Goal: Book appointment/travel/reservation

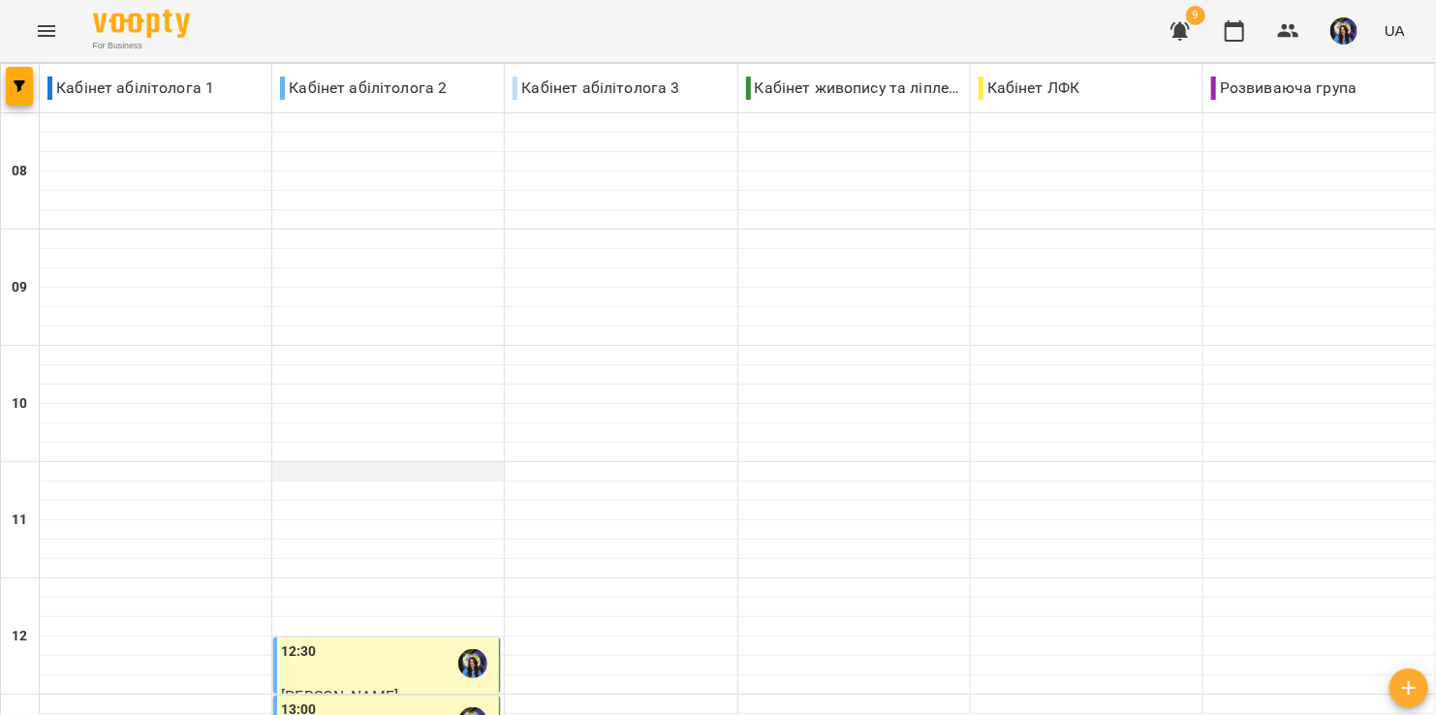
scroll to position [387, 0]
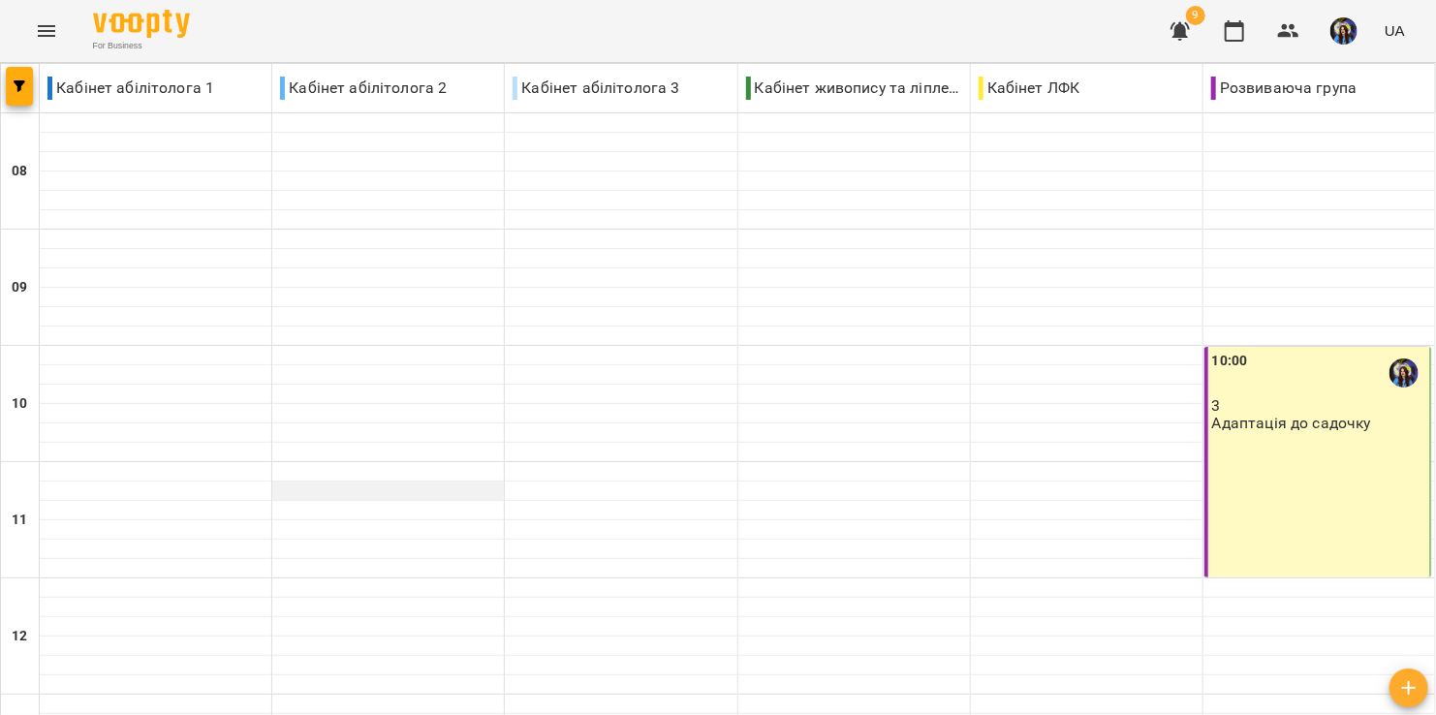
scroll to position [655, 0]
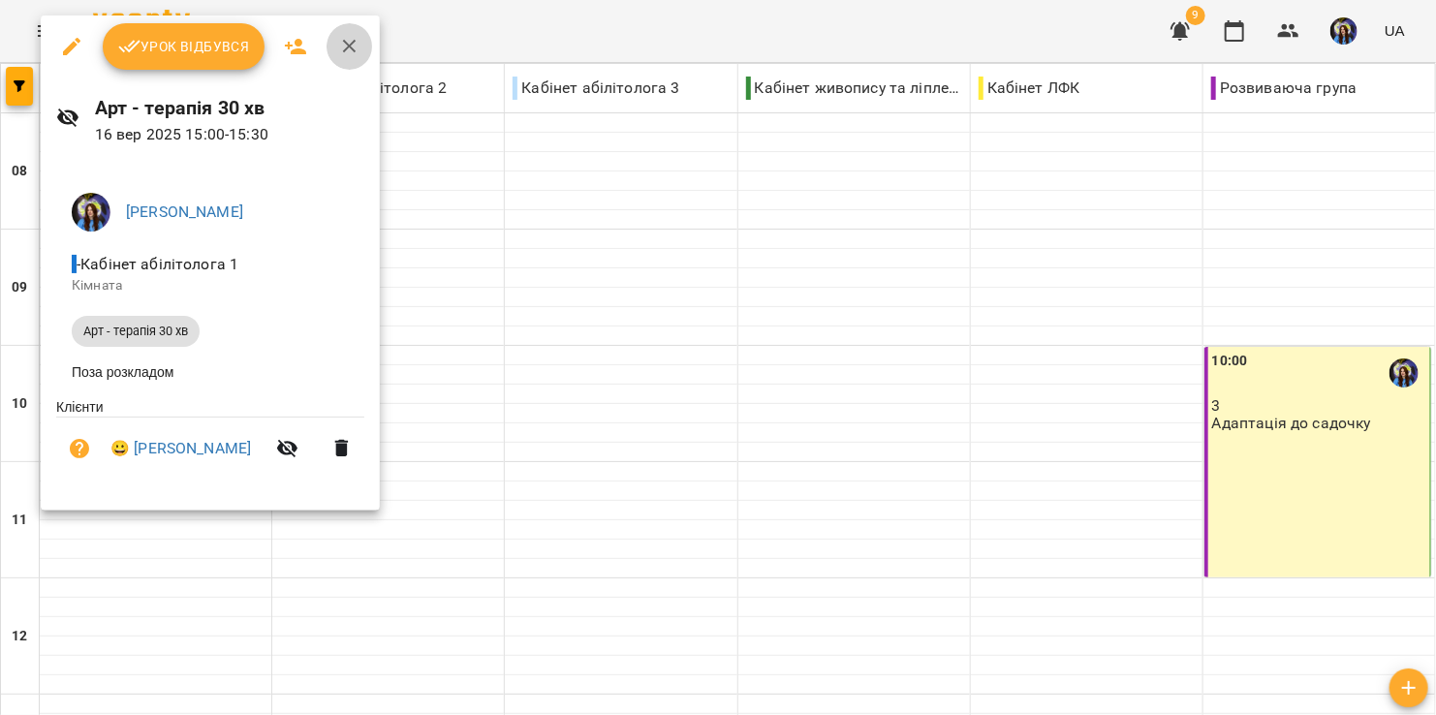
click at [354, 48] on icon "button" at bounding box center [349, 46] width 23 height 23
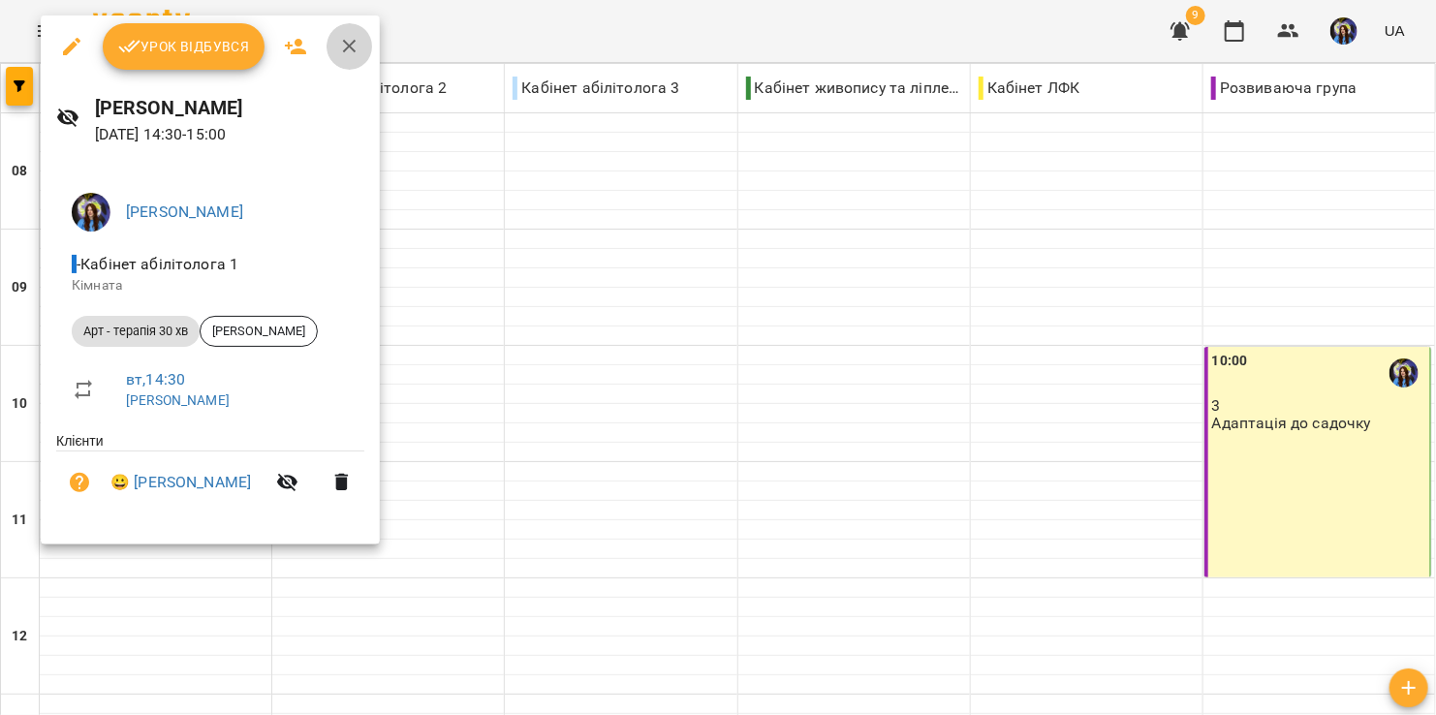
click at [348, 47] on icon "button" at bounding box center [350, 47] width 14 height 14
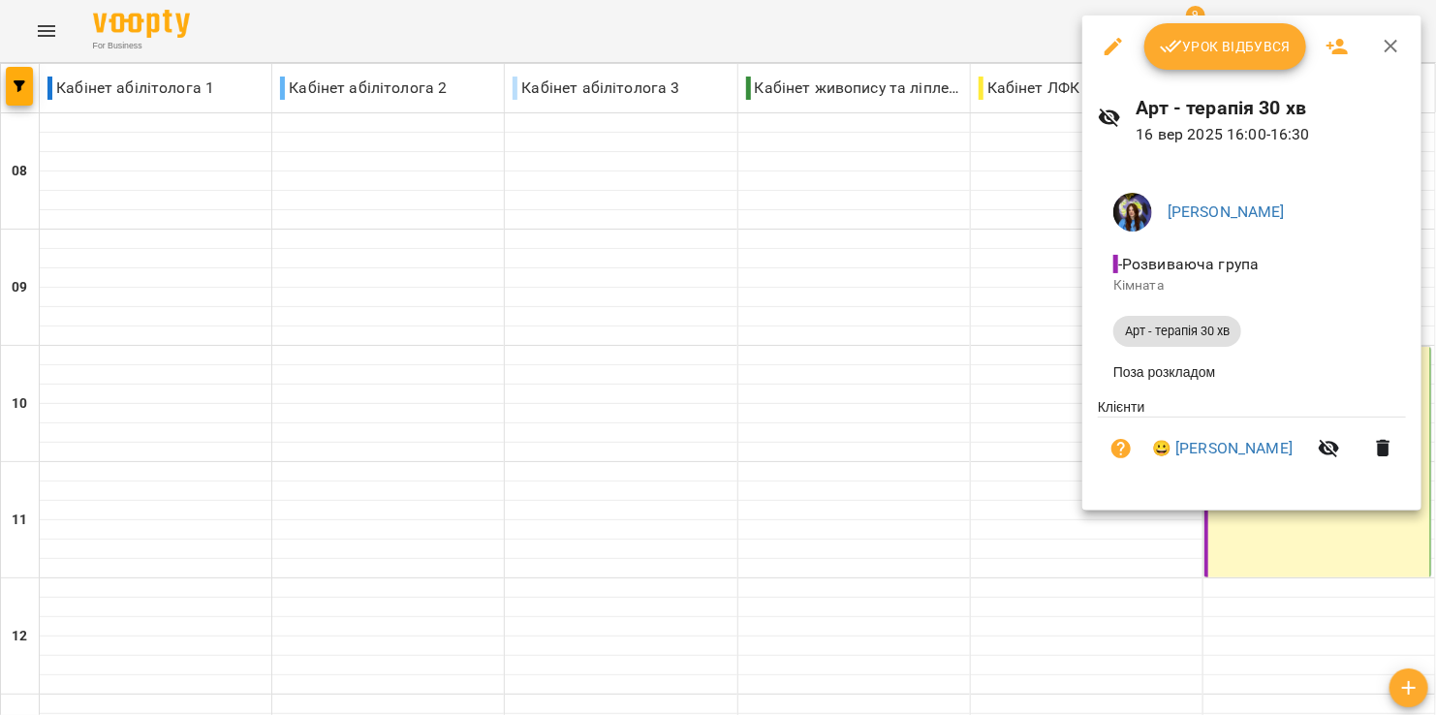
click at [848, 383] on div at bounding box center [718, 357] width 1436 height 715
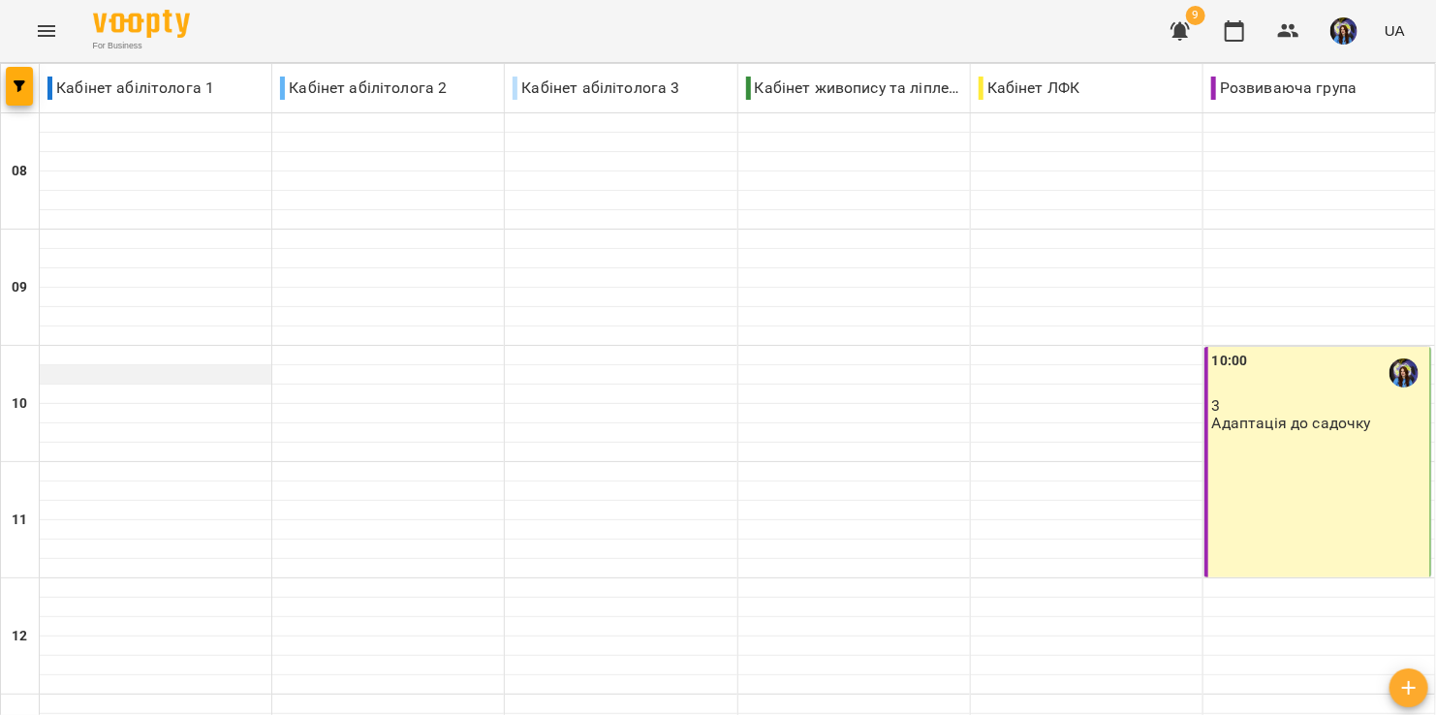
scroll to position [690, 0]
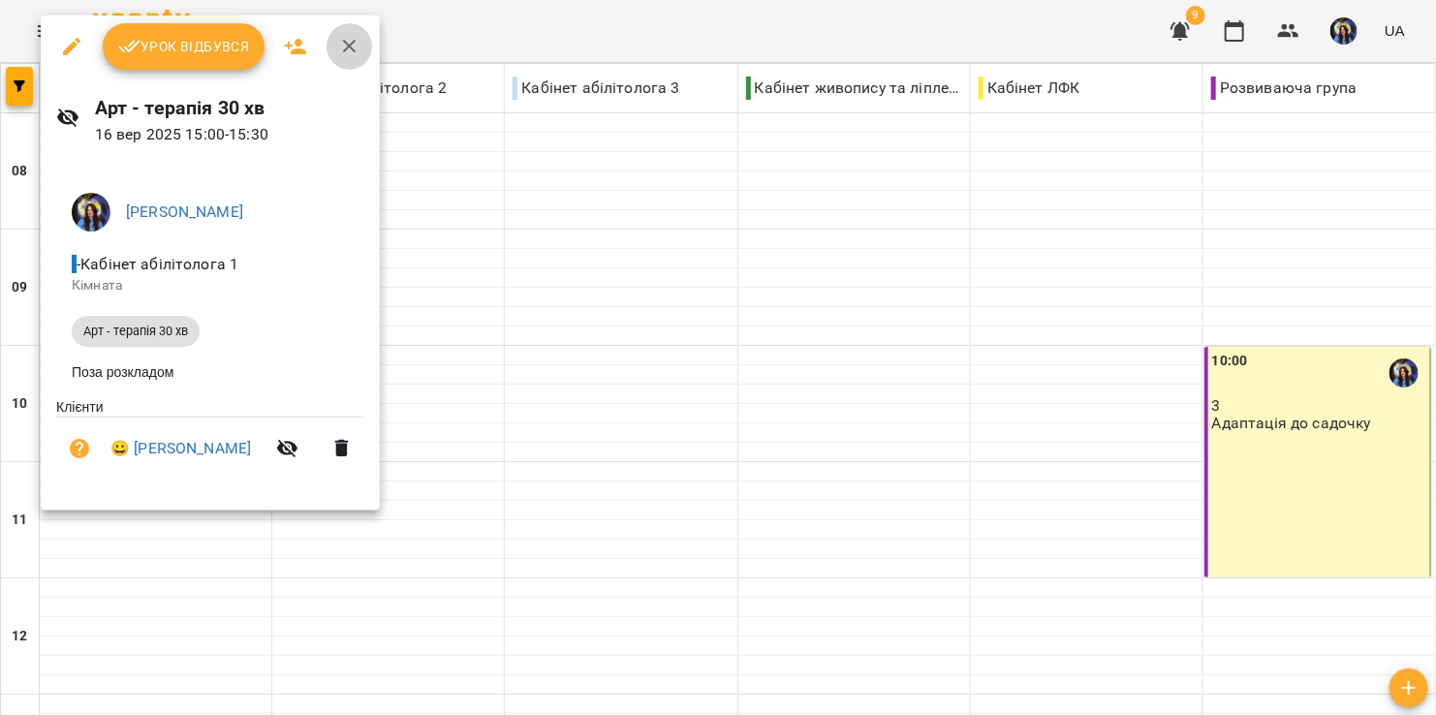
click at [344, 49] on icon "button" at bounding box center [350, 47] width 14 height 14
